Goal: Task Accomplishment & Management: Complete application form

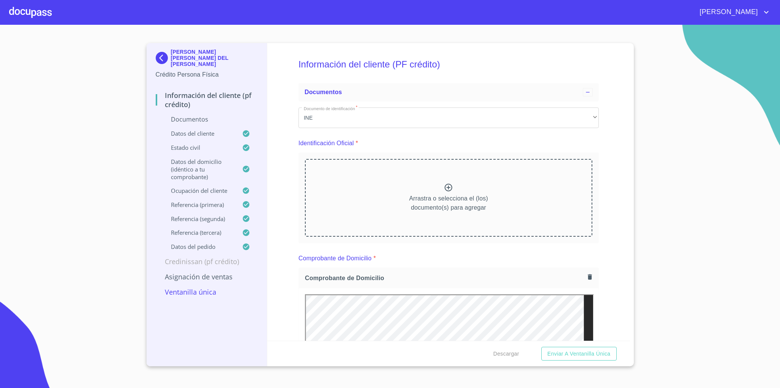
scroll to position [191, 0]
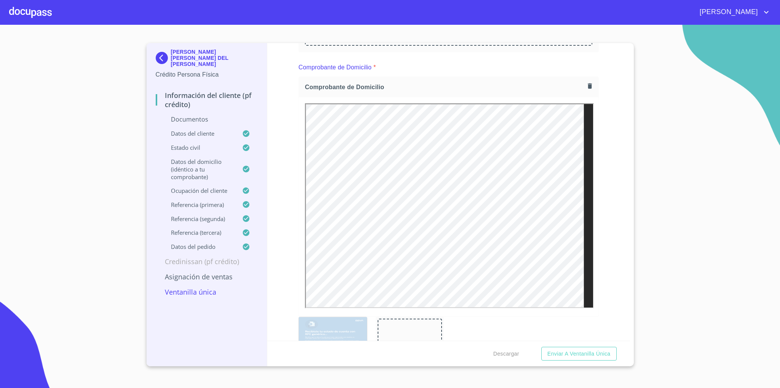
click at [161, 59] on img at bounding box center [163, 58] width 15 height 12
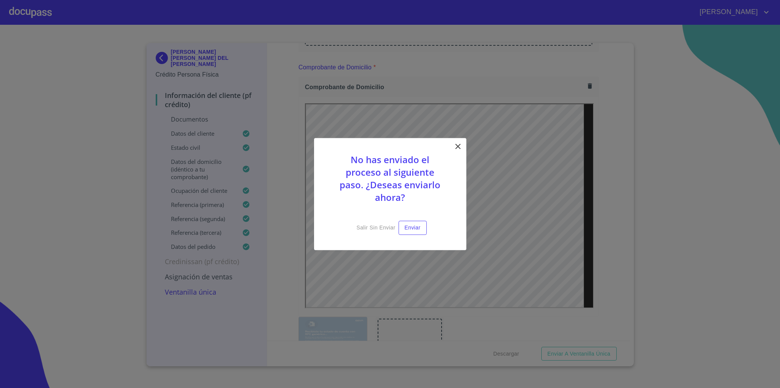
click at [456, 151] on icon at bounding box center [458, 146] width 9 height 9
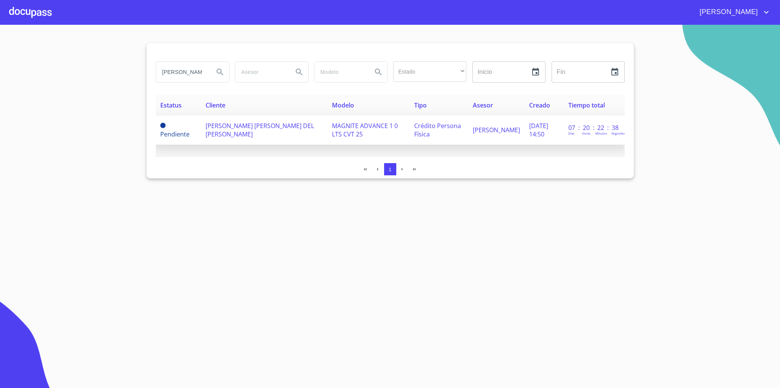
click at [260, 130] on span "[PERSON_NAME] [PERSON_NAME] DEL [PERSON_NAME]" at bounding box center [260, 129] width 109 height 17
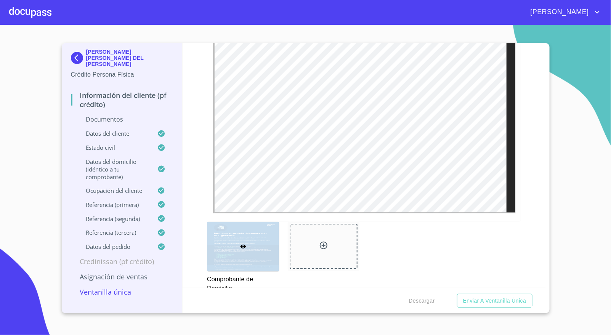
scroll to position [229, 0]
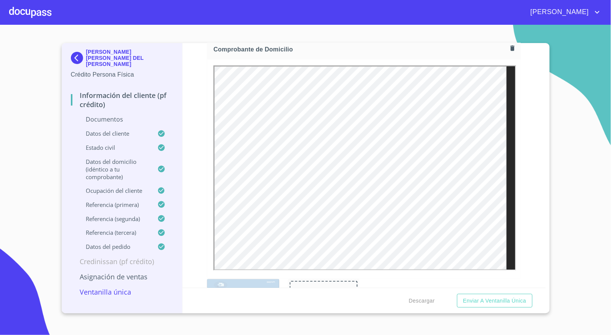
click at [545, 191] on div "Información del cliente (PF crédito) Documentos Documento de identificación   *…" at bounding box center [363, 165] width 363 height 245
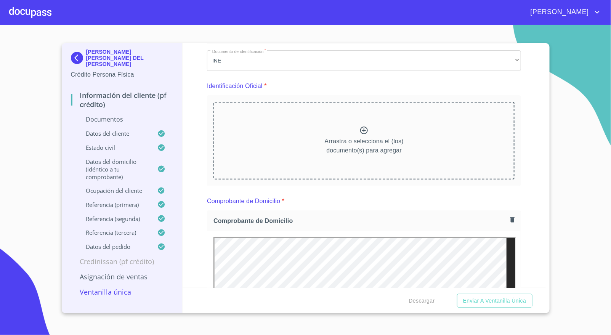
scroll to position [0, 0]
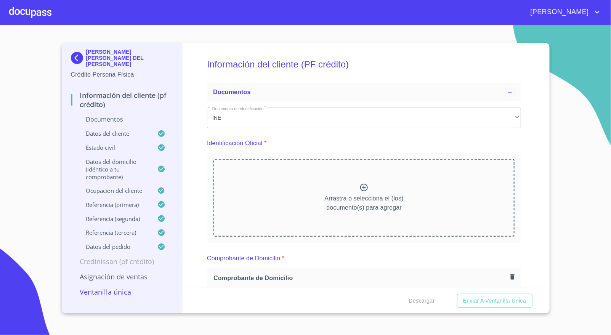
click at [74, 56] on img at bounding box center [78, 58] width 15 height 12
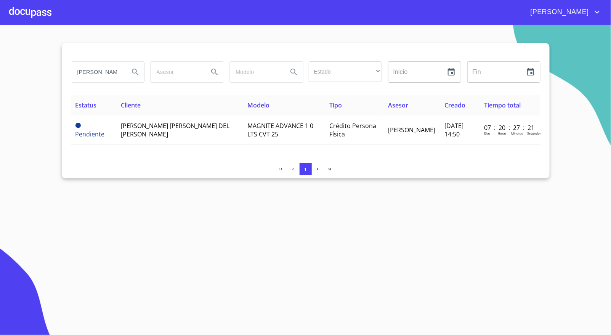
click at [30, 14] on div at bounding box center [30, 12] width 42 height 24
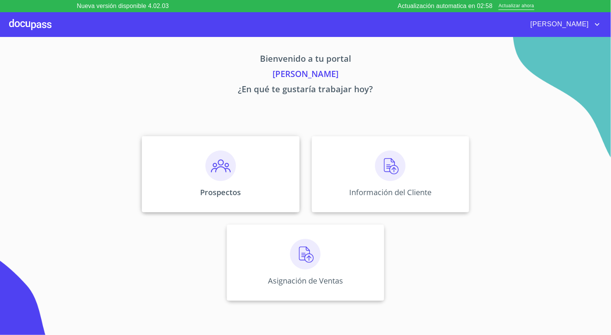
click at [257, 186] on div "Prospectos" at bounding box center [220, 174] width 157 height 76
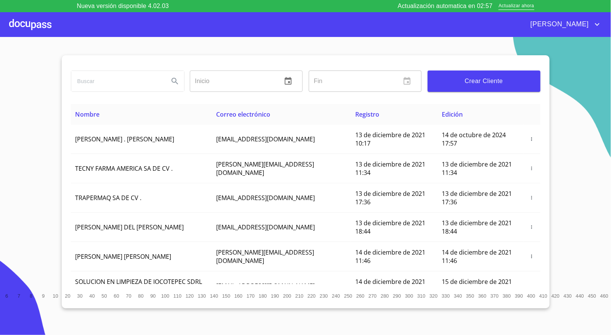
click at [115, 83] on input "search" at bounding box center [116, 81] width 91 height 21
type input "joana"
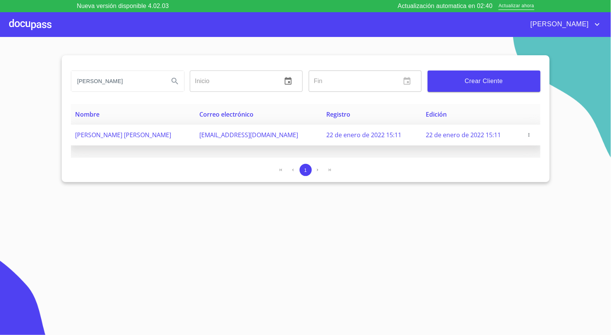
click at [460, 129] on td "22 de enero de 2022 15:11" at bounding box center [470, 135] width 99 height 21
click at [233, 135] on span "ajmtz_28@hotmail.com" at bounding box center [248, 135] width 99 height 8
click at [526, 133] on icon "button" at bounding box center [528, 134] width 5 height 5
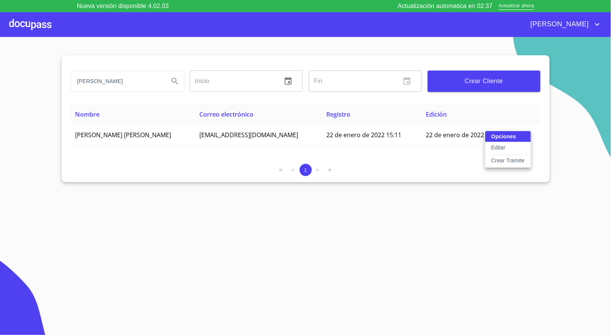
click at [339, 132] on div at bounding box center [305, 167] width 611 height 335
click at [119, 87] on input "joana" at bounding box center [116, 81] width 91 height 21
click at [34, 19] on div at bounding box center [30, 24] width 42 height 24
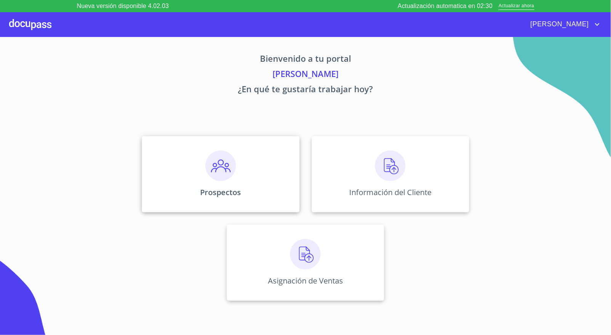
click at [231, 170] on img at bounding box center [220, 165] width 30 height 30
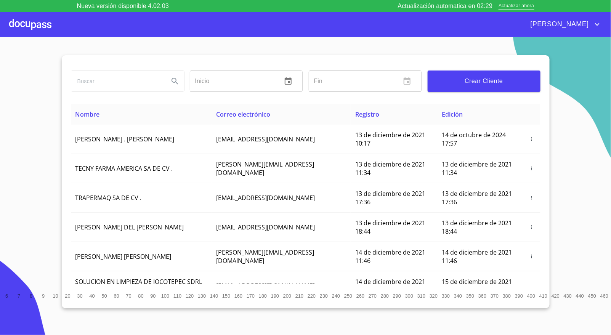
click at [106, 78] on input "search" at bounding box center [116, 81] width 91 height 21
type input "AIDA JOANA"
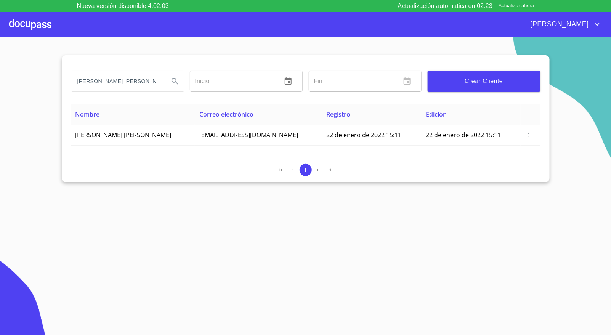
click at [46, 23] on div at bounding box center [30, 24] width 42 height 24
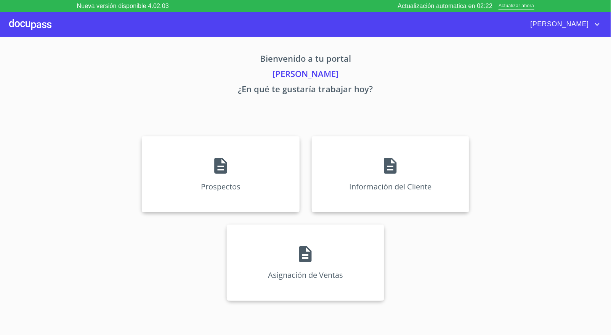
click at [416, 222] on div "Prospectos Información del Cliente Asignación de Ventas" at bounding box center [305, 218] width 472 height 177
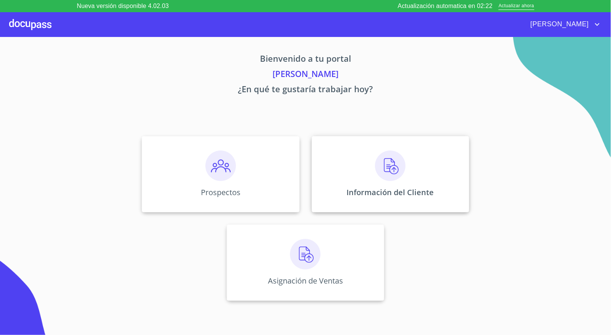
click at [414, 187] on p "Información del Cliente" at bounding box center [390, 192] width 87 height 10
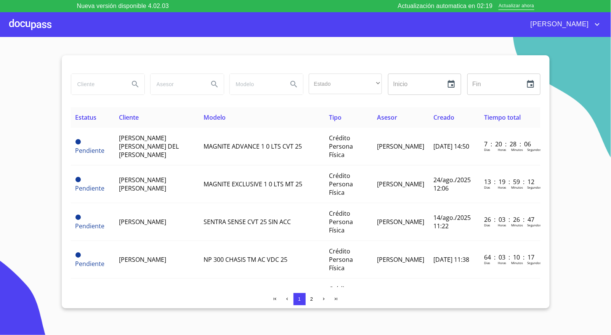
click at [96, 82] on input "search" at bounding box center [97, 84] width 52 height 21
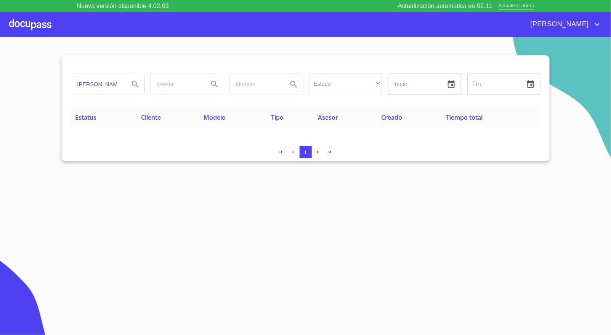
type input "AIDA"
click at [90, 85] on input "AIDA" at bounding box center [97, 84] width 52 height 21
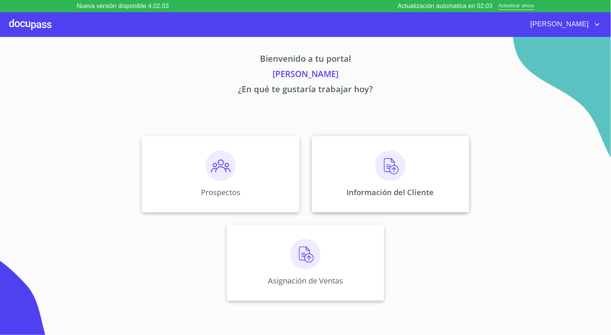
click at [385, 187] on p "Información del Cliente" at bounding box center [390, 192] width 87 height 10
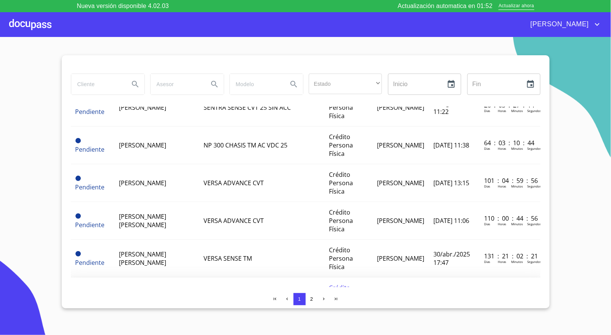
scroll to position [229, 0]
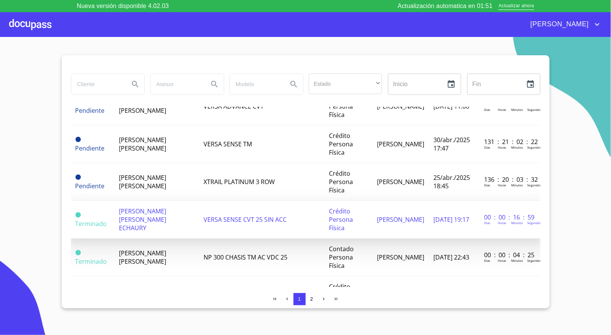
click at [173, 208] on td "GIOVANA MIREYA DIAZ ECHAURY" at bounding box center [156, 220] width 85 height 38
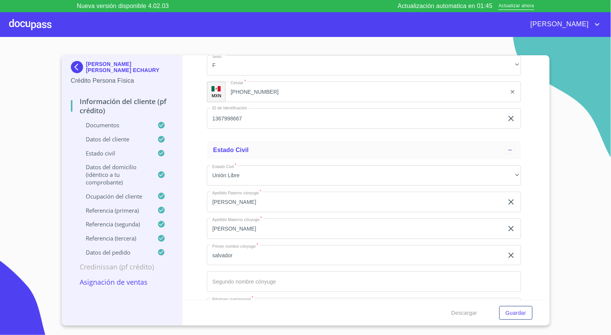
scroll to position [2668, 0]
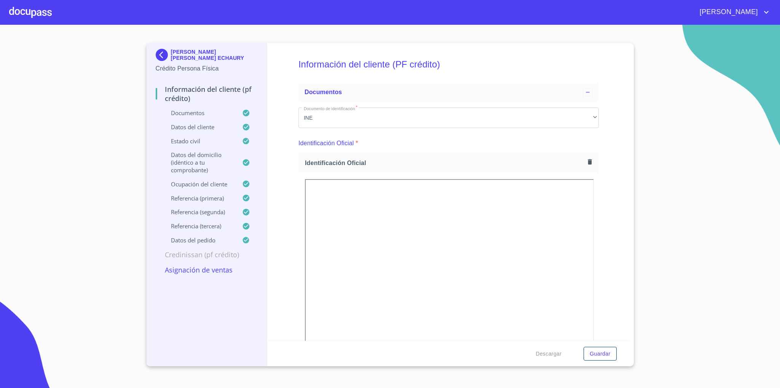
click at [164, 56] on img at bounding box center [163, 55] width 15 height 12
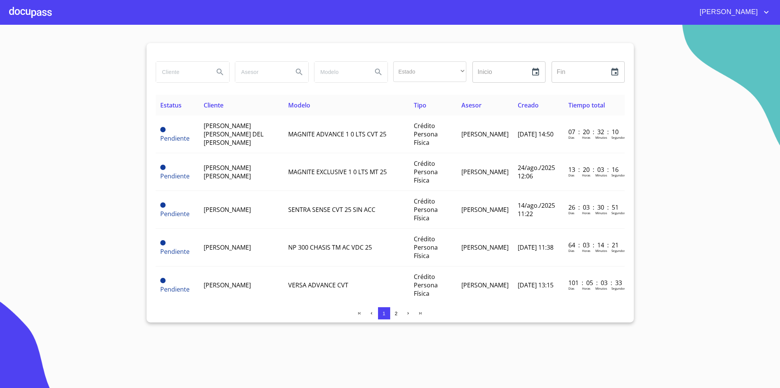
click at [171, 74] on input "search" at bounding box center [182, 72] width 52 height 21
type input "[PERSON_NAME]"
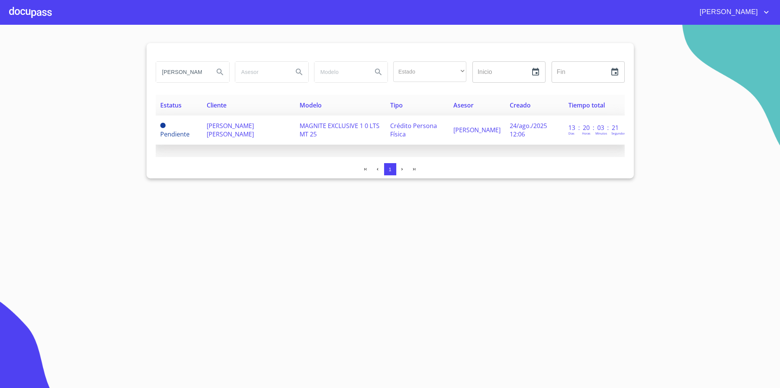
click at [234, 120] on td "[PERSON_NAME] [PERSON_NAME]" at bounding box center [248, 129] width 93 height 29
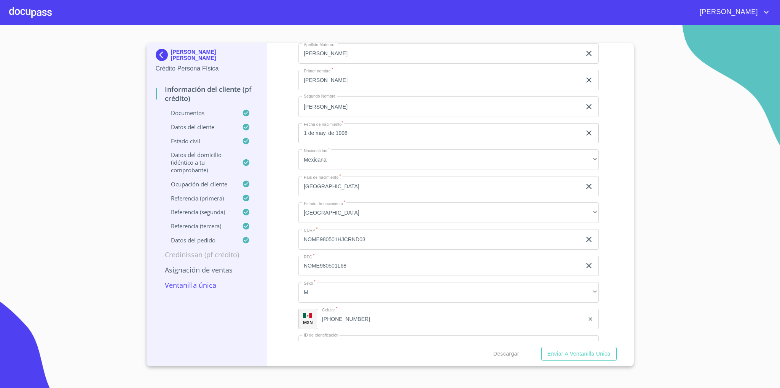
scroll to position [2770, 0]
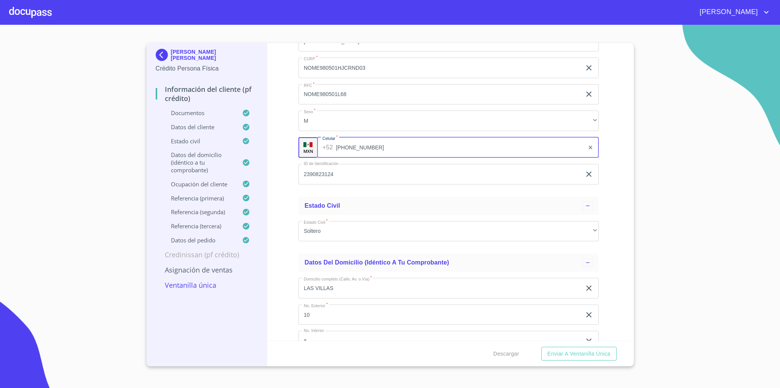
click at [352, 145] on input "(33)22592852" at bounding box center [460, 147] width 248 height 21
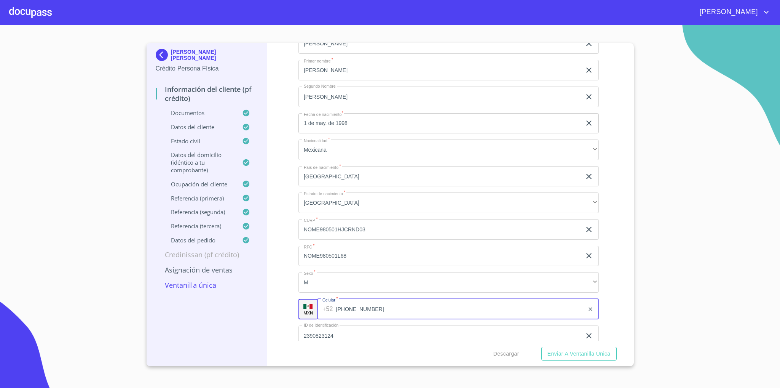
scroll to position [2599, 0]
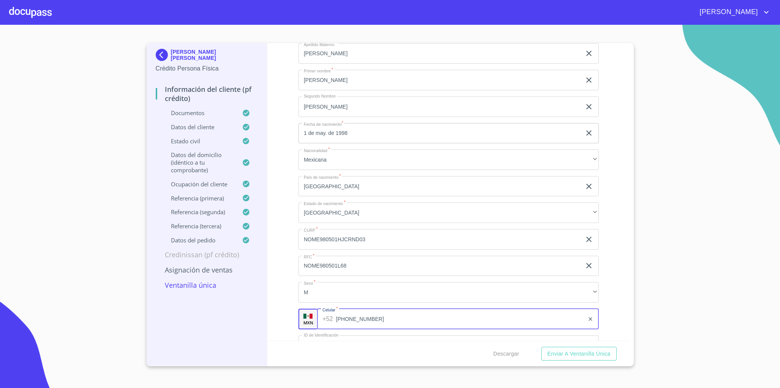
click at [349, 130] on input "1 de may. de 1998" at bounding box center [442, 133] width 286 height 21
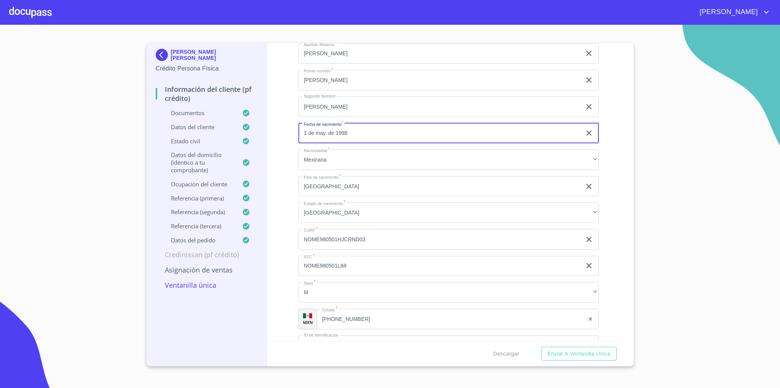
click at [349, 130] on input "1 de may. de 1998" at bounding box center [442, 133] width 286 height 21
click at [160, 53] on img at bounding box center [163, 55] width 15 height 12
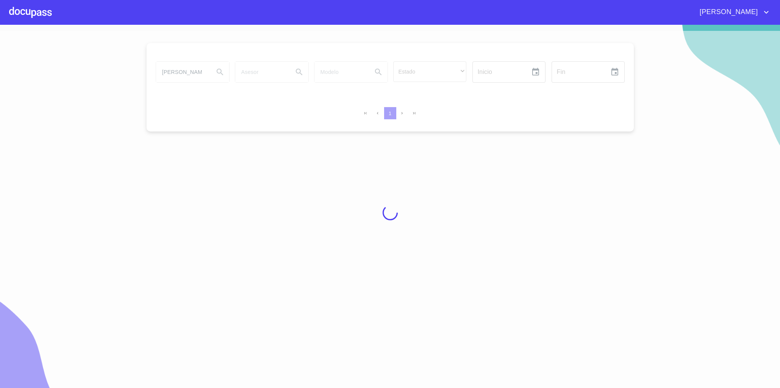
click at [191, 72] on div at bounding box center [390, 212] width 780 height 363
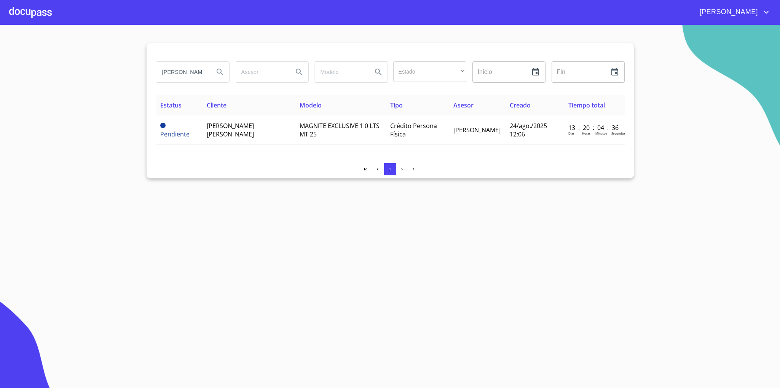
click at [175, 71] on input "EDUARDO" at bounding box center [182, 72] width 52 height 21
type input "MIGUEL"
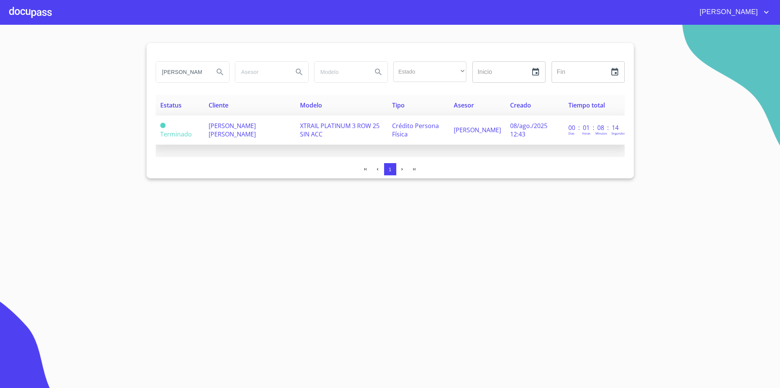
click at [228, 130] on span "MIGUEL ANGEL GARCIA MORALES" at bounding box center [232, 129] width 47 height 17
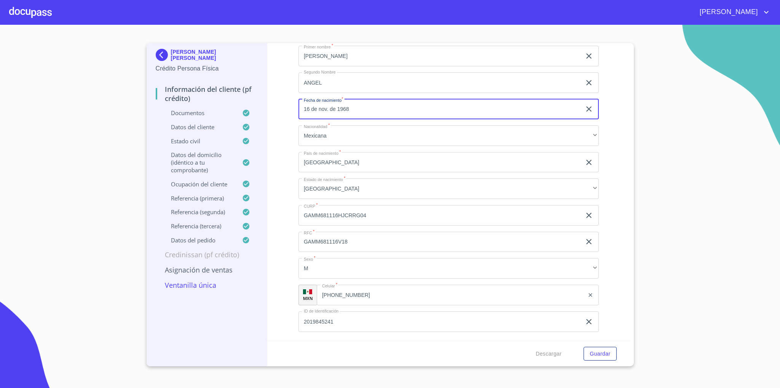
click at [347, 296] on input "(33)12933980" at bounding box center [451, 295] width 268 height 21
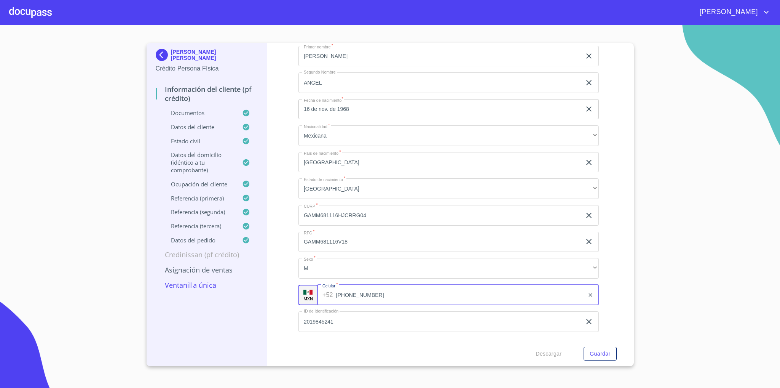
click at [347, 296] on input "(33)12933980" at bounding box center [460, 295] width 248 height 21
click at [346, 296] on input "(33)12933980" at bounding box center [460, 295] width 248 height 21
click at [166, 51] on img at bounding box center [163, 55] width 15 height 12
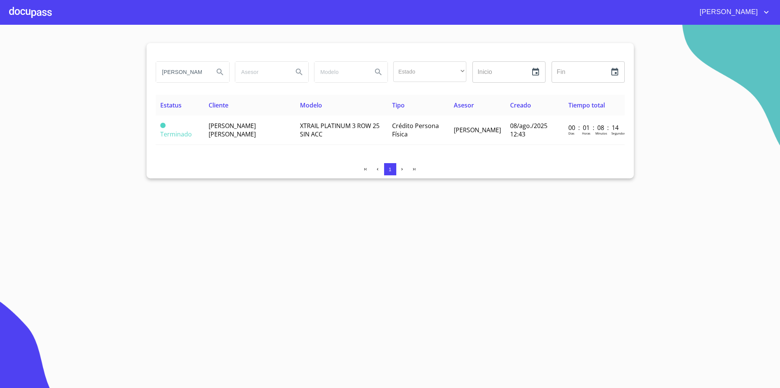
click at [176, 71] on input "MIGUEL" at bounding box center [182, 72] width 52 height 21
type input "JAVIER"
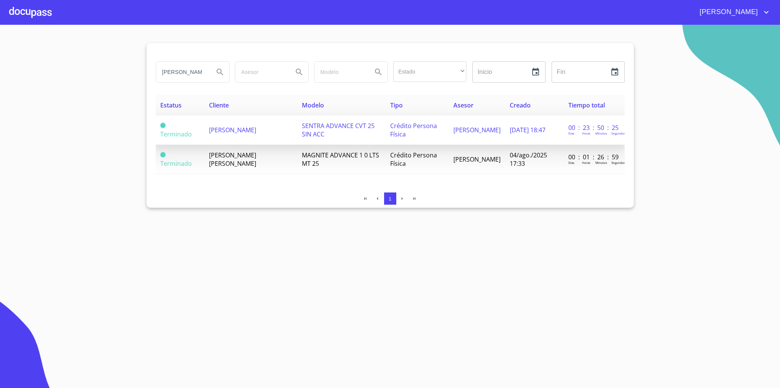
click at [256, 132] on span "JAVIER PINEDA LOPEZ" at bounding box center [232, 130] width 47 height 8
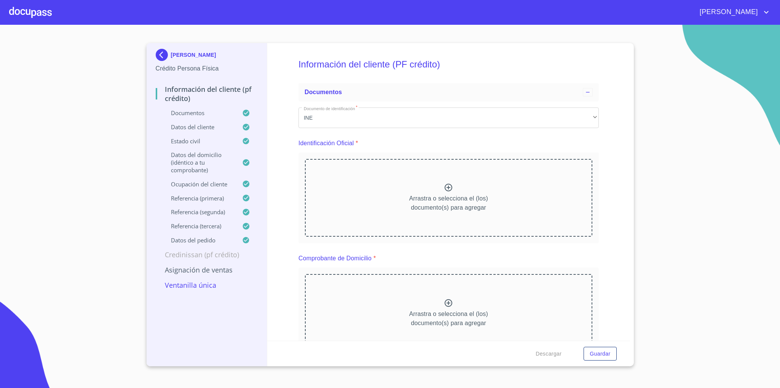
scroll to position [1007, 0]
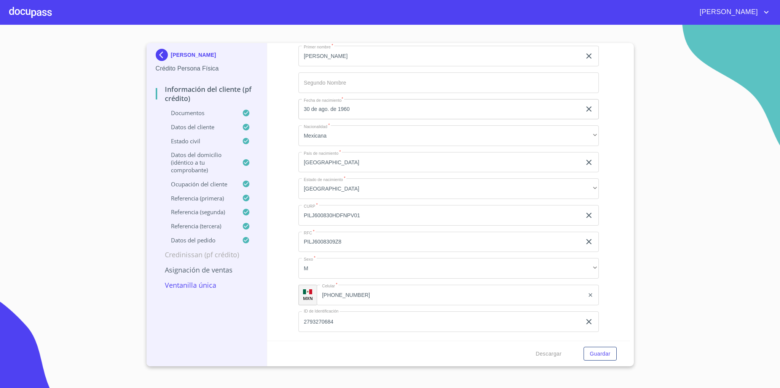
click at [337, 107] on input "30 de ago. de 1960" at bounding box center [442, 109] width 286 height 21
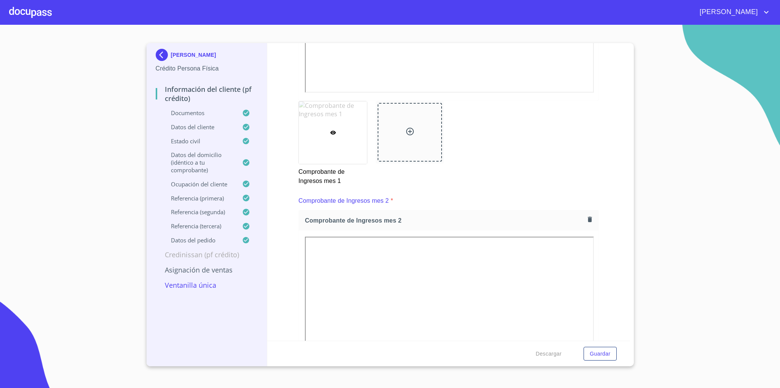
scroll to position [2623, 0]
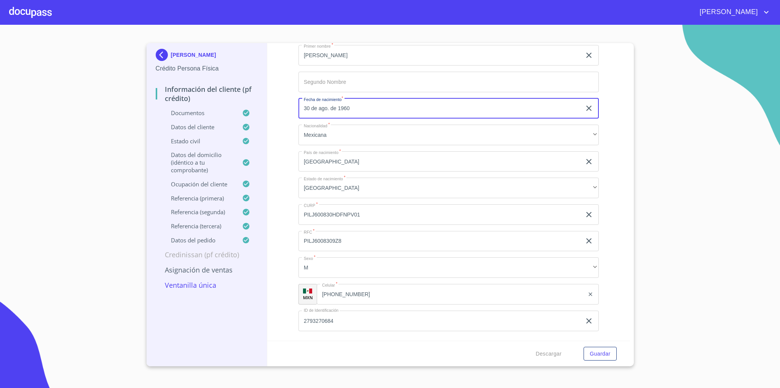
click at [329, 214] on input "PILJ600830HDFNPV01" at bounding box center [440, 214] width 283 height 21
click at [331, 286] on div "(56)10853558 ​" at bounding box center [458, 294] width 282 height 21
click at [333, 301] on div "(56)10853558 ​" at bounding box center [458, 294] width 282 height 21
click at [336, 294] on input "(56)10853558" at bounding box center [451, 294] width 268 height 21
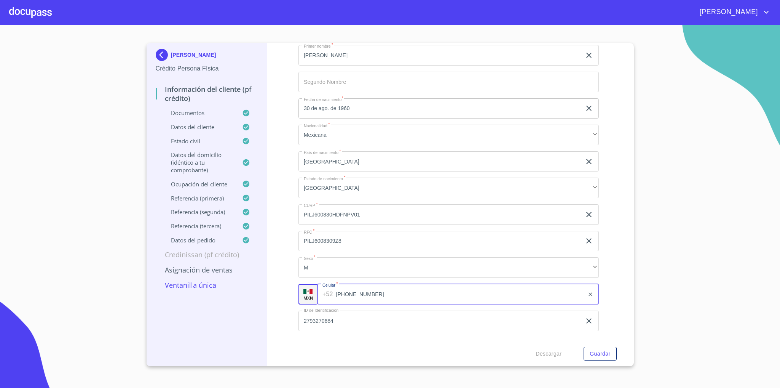
click at [336, 294] on input "(56)10853558" at bounding box center [460, 294] width 248 height 21
click at [359, 294] on input "(56)10853558" at bounding box center [460, 294] width 248 height 21
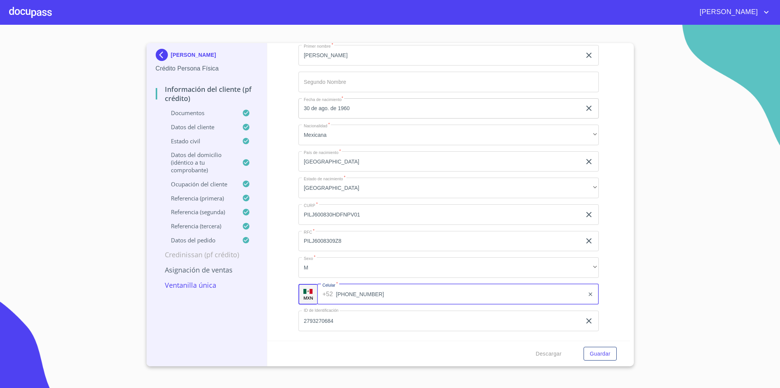
click at [359, 294] on input "(56)10853558" at bounding box center [460, 294] width 248 height 21
click at [161, 50] on img at bounding box center [163, 55] width 15 height 12
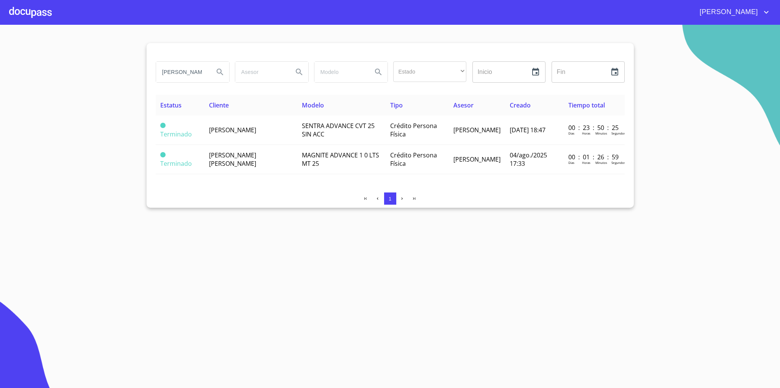
click at [182, 72] on input "JAVIER" at bounding box center [182, 72] width 52 height 21
type input "JOANA"
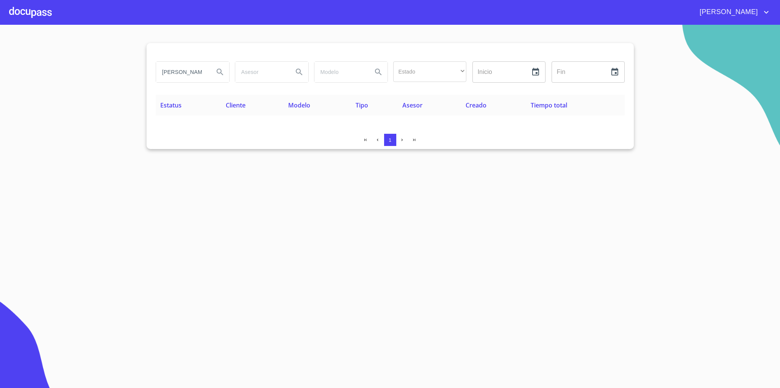
click at [183, 72] on input "JOANA" at bounding box center [182, 72] width 52 height 21
type input "GIO"
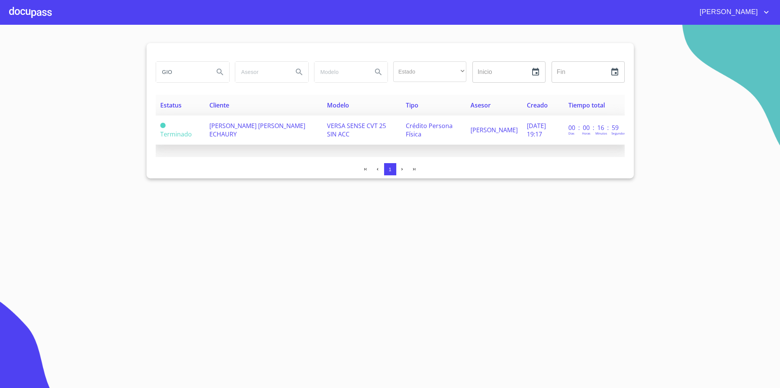
click at [225, 131] on span "GIOVANA MIREYA DIAZ ECHAURY" at bounding box center [257, 129] width 96 height 17
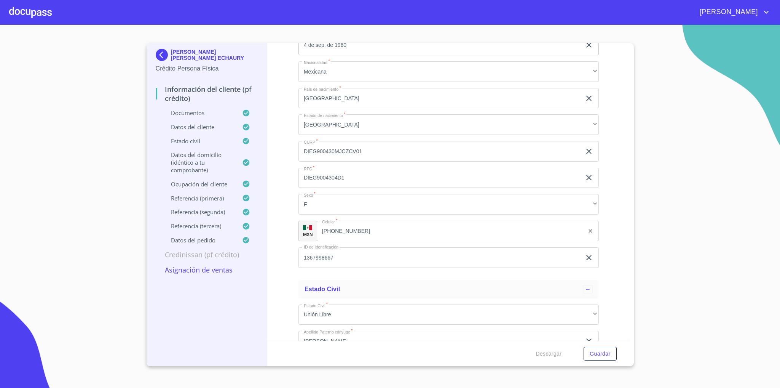
scroll to position [2742, 0]
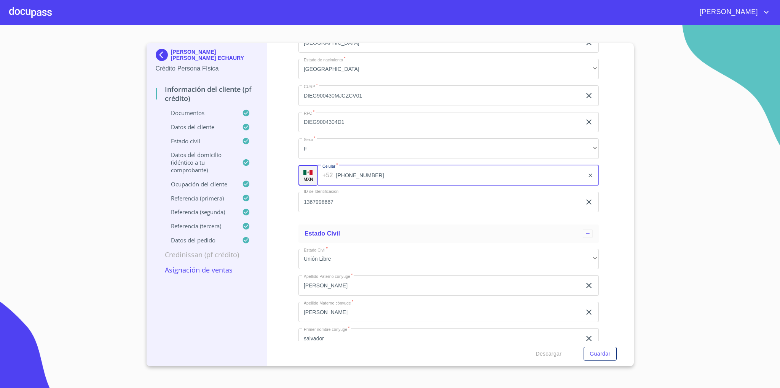
click at [329, 177] on div "+52 (33)22438863 ​" at bounding box center [458, 175] width 282 height 21
click at [343, 175] on input "(33)22438863" at bounding box center [460, 175] width 248 height 21
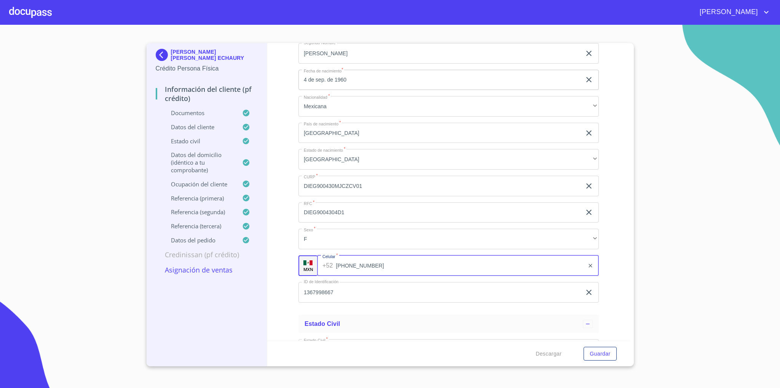
scroll to position [2628, 0]
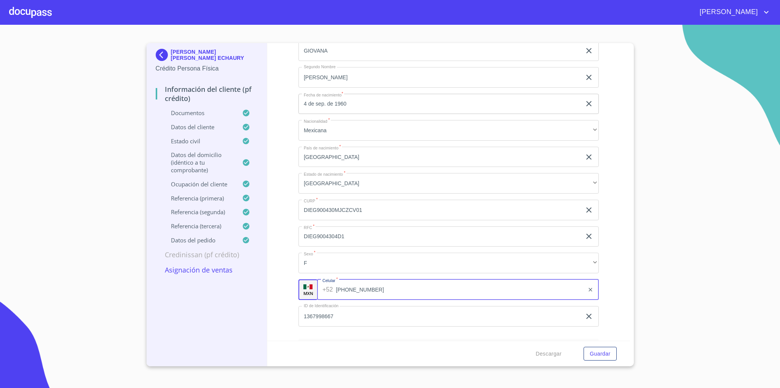
click at [334, 97] on input "4 de sep. de 1960" at bounding box center [442, 104] width 286 height 21
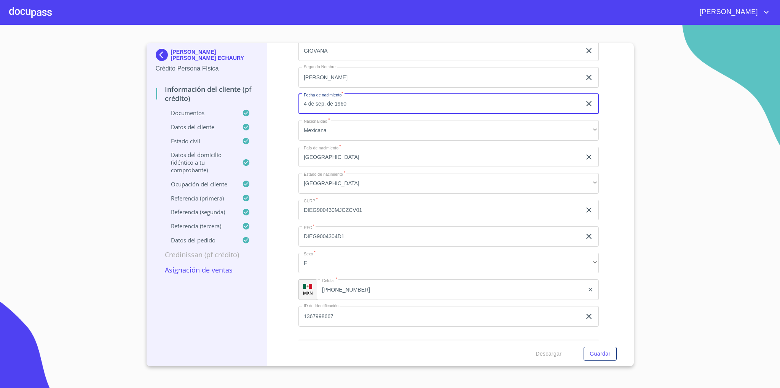
click at [334, 97] on input "4 de sep. de 1960" at bounding box center [442, 104] width 286 height 21
click at [334, 104] on input "4 de sep. de 1960" at bounding box center [442, 104] width 286 height 21
click at [156, 53] on img at bounding box center [163, 55] width 15 height 12
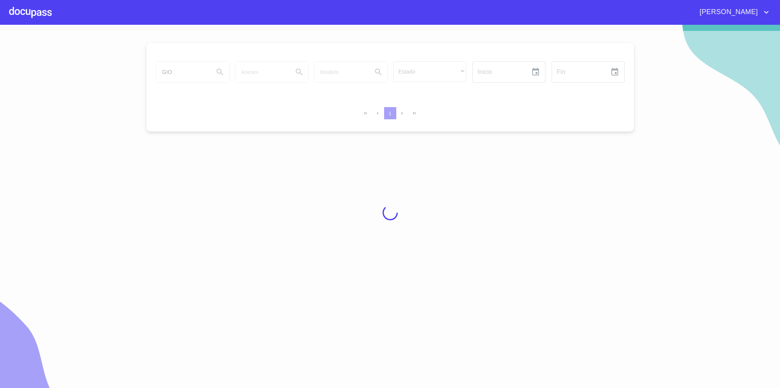
click at [183, 76] on div at bounding box center [390, 212] width 780 height 363
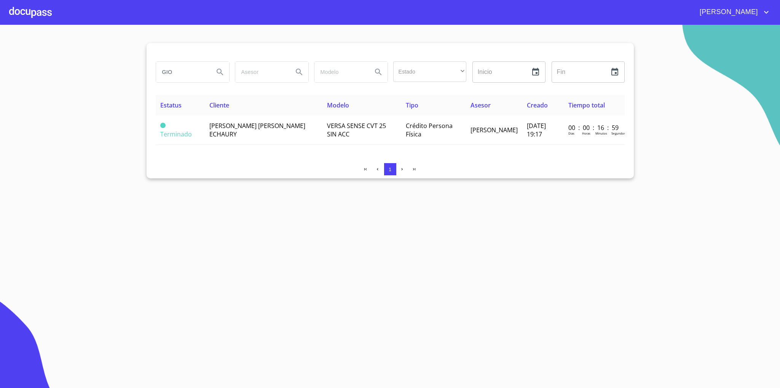
click at [174, 69] on input "GIO" at bounding box center [182, 72] width 52 height 21
type input "BLANCA"
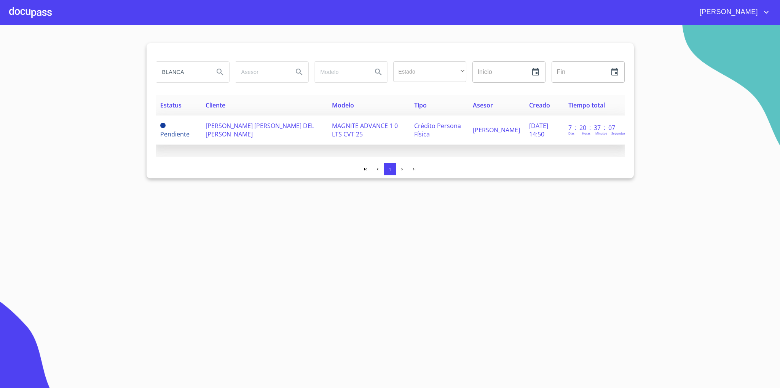
click at [242, 134] on span "[PERSON_NAME] [PERSON_NAME] DEL [PERSON_NAME]" at bounding box center [260, 129] width 109 height 17
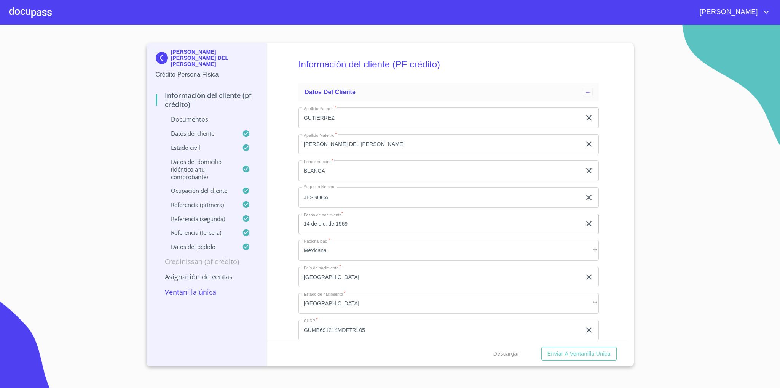
click at [337, 214] on input "14 de dic. de 1969" at bounding box center [442, 224] width 286 height 21
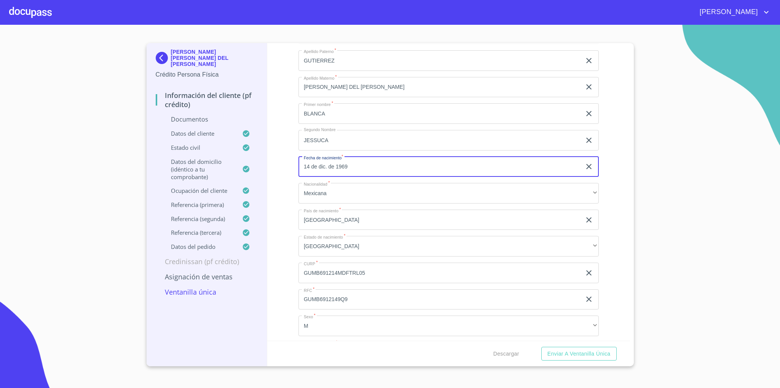
click at [337, 163] on input "14 de dic. de 1969" at bounding box center [442, 167] width 286 height 21
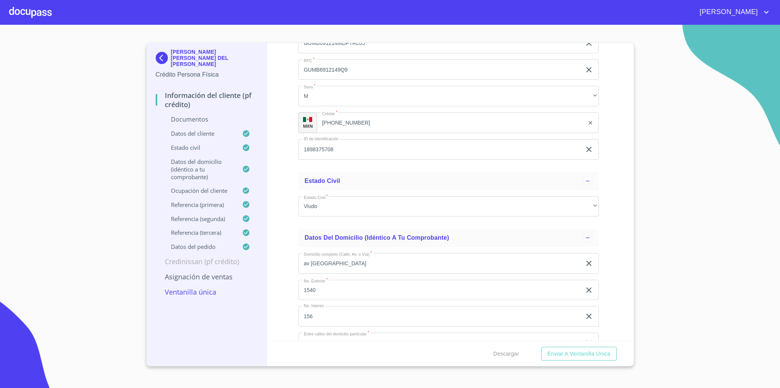
scroll to position [0, 0]
click at [354, 119] on input "[PHONE_NUMBER]" at bounding box center [451, 122] width 268 height 21
click at [354, 119] on input "[PHONE_NUMBER]" at bounding box center [460, 122] width 248 height 21
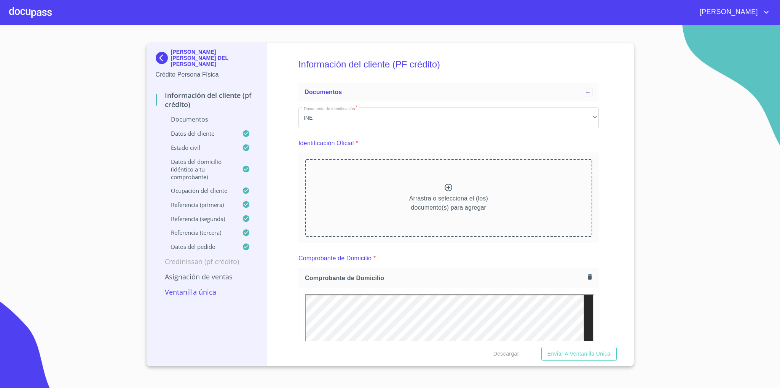
scroll to position [2570, 0]
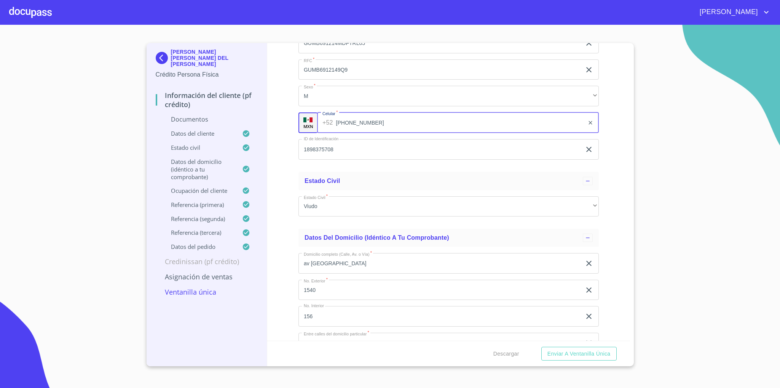
click at [158, 58] on img at bounding box center [163, 58] width 15 height 12
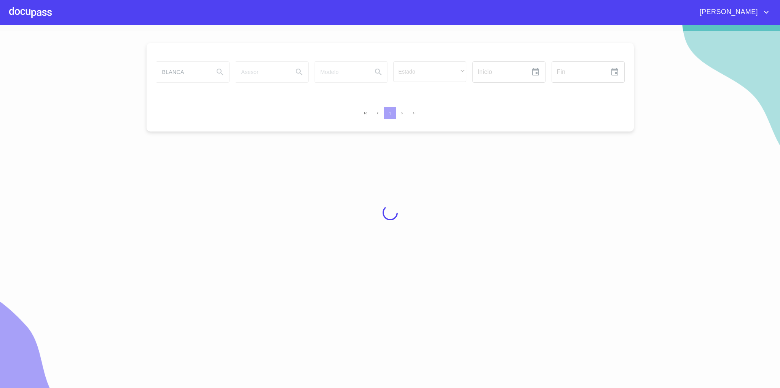
click at [189, 72] on div at bounding box center [390, 212] width 780 height 363
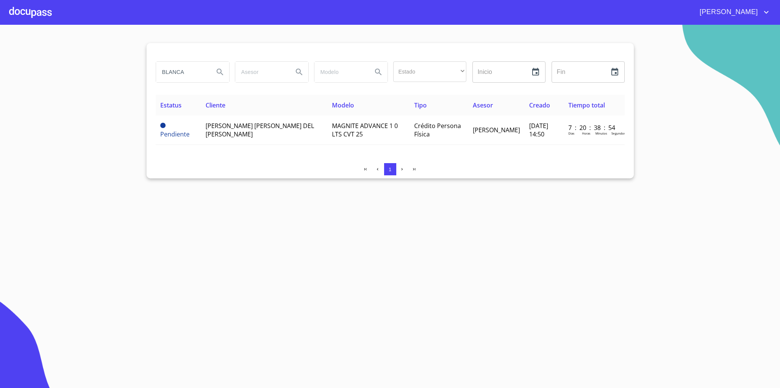
click at [189, 72] on input "BLANCA" at bounding box center [182, 72] width 52 height 21
type input "[DEMOGRAPHIC_DATA]"
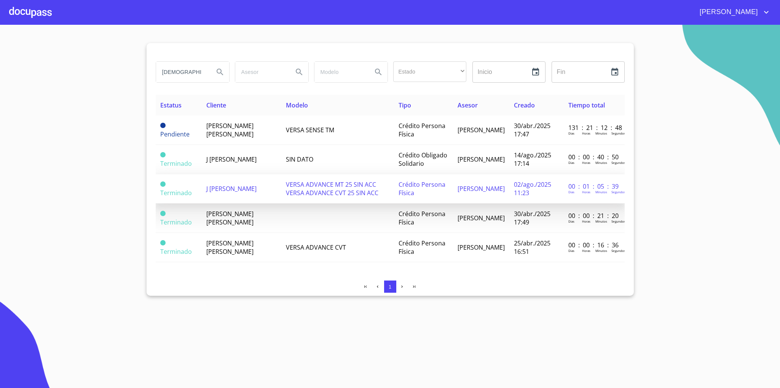
click at [269, 189] on td "J [PERSON_NAME]" at bounding box center [242, 188] width 80 height 29
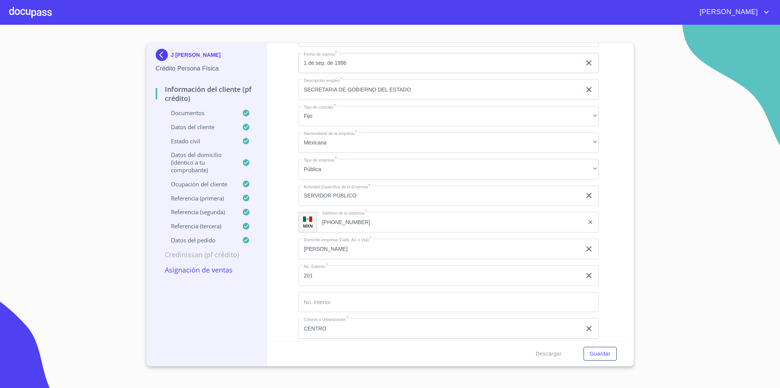
click at [153, 53] on div "J [PERSON_NAME] Crédito Persona Física Información del cliente (PF crédito) Doc…" at bounding box center [207, 204] width 121 height 323
click at [160, 53] on img at bounding box center [163, 55] width 15 height 12
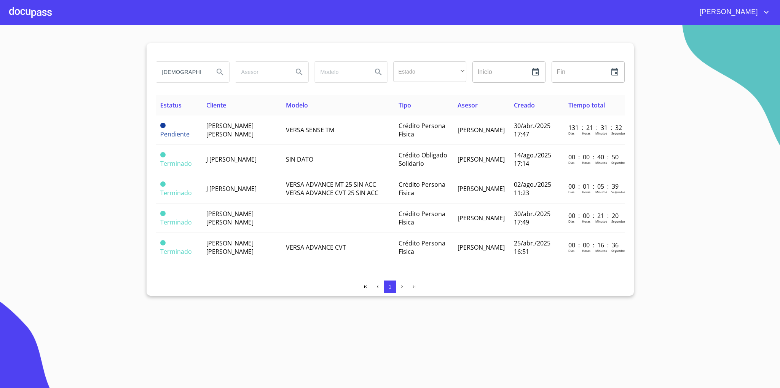
drag, startPoint x: 187, startPoint y: 44, endPoint x: 167, endPoint y: 61, distance: 26.5
